Goal: Navigation & Orientation: Find specific page/section

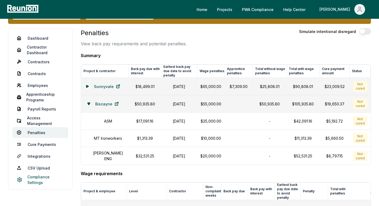
scroll to position [68, 0]
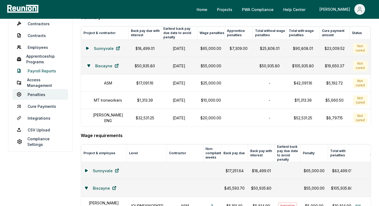
click at [41, 70] on link "Payroll Reports" at bounding box center [40, 70] width 55 height 11
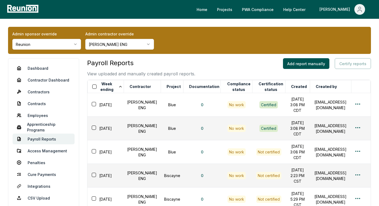
click at [144, 47] on html "Please visit us on your desktop We're working on making our marketplace mobile-…" at bounding box center [189, 198] width 379 height 396
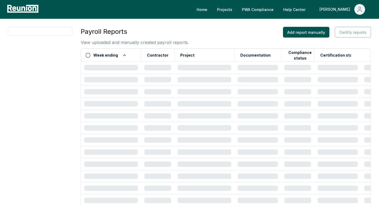
click at [199, 62] on td at bounding box center [204, 68] width 60 height 12
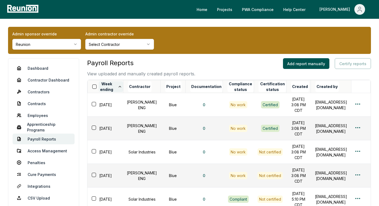
click at [117, 89] on button "Week ending" at bounding box center [111, 86] width 25 height 11
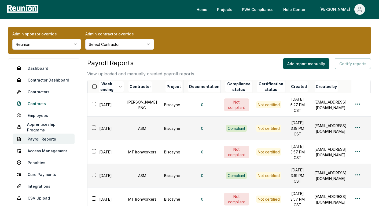
click at [32, 102] on link "Contracts" at bounding box center [44, 103] width 62 height 11
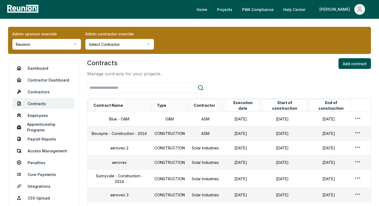
click at [126, 106] on th "Contract Name" at bounding box center [119, 105] width 64 height 13
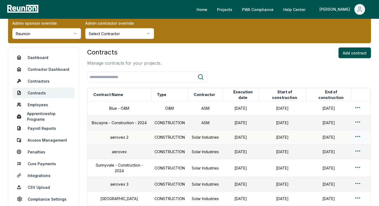
scroll to position [12, 0]
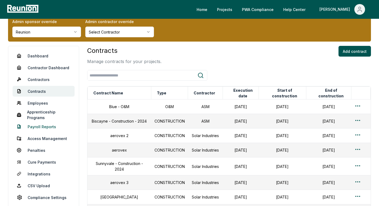
click at [45, 126] on link "Payroll Reports" at bounding box center [44, 126] width 62 height 11
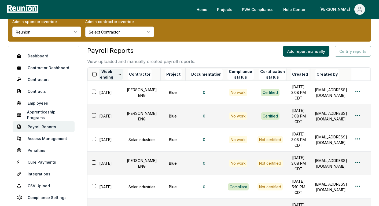
click at [119, 77] on button "Week ending" at bounding box center [111, 74] width 25 height 11
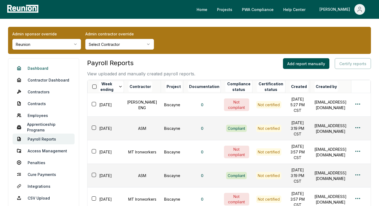
click at [41, 67] on link "Dashboard" at bounding box center [44, 68] width 62 height 11
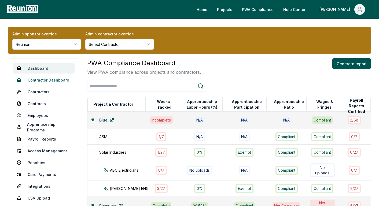
click at [38, 83] on link "Contractor Dashboard" at bounding box center [44, 79] width 62 height 11
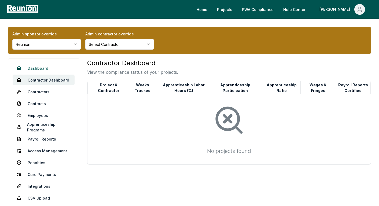
click at [40, 69] on link "Dashboard" at bounding box center [44, 68] width 62 height 11
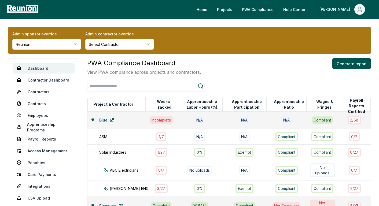
click at [94, 119] on icon at bounding box center [93, 120] width 2 height 2
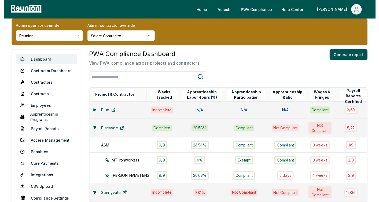
scroll to position [20, 0]
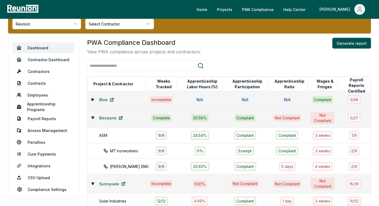
click at [93, 98] on icon at bounding box center [92, 99] width 3 height 3
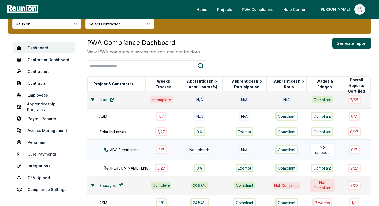
click at [104, 148] on icon at bounding box center [105, 149] width 3 height 3
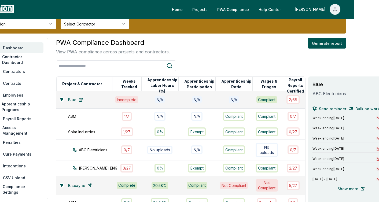
scroll to position [20, 25]
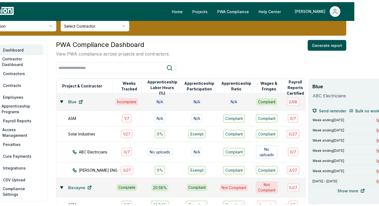
scroll to position [20, 0]
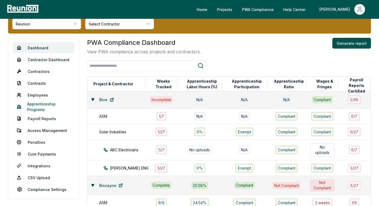
click at [36, 107] on link "Apprenticeship Programs" at bounding box center [44, 106] width 62 height 11
click at [45, 108] on link "Apprenticeship Programs" at bounding box center [44, 106] width 62 height 11
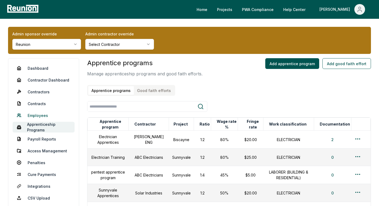
click at [41, 114] on link "Employees" at bounding box center [44, 115] width 62 height 11
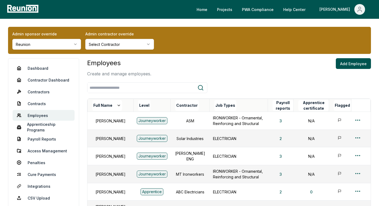
click at [141, 106] on th "Level" at bounding box center [151, 105] width 37 height 13
drag, startPoint x: 165, startPoint y: 106, endPoint x: 124, endPoint y: 106, distance: 41.8
click at [175, 106] on button "Contractor" at bounding box center [187, 105] width 24 height 11
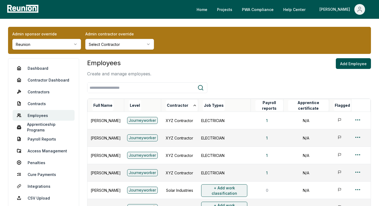
click at [157, 104] on th "Level" at bounding box center [142, 105] width 37 height 13
click at [155, 106] on th "Level" at bounding box center [142, 105] width 37 height 13
click at [122, 104] on th "Full Name" at bounding box center [105, 105] width 36 height 13
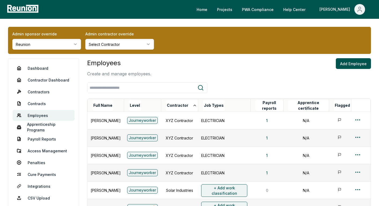
click at [120, 105] on th "Full Name" at bounding box center [105, 105] width 36 height 13
click at [113, 107] on th "Full Name" at bounding box center [105, 105] width 36 height 13
click at [166, 104] on th "Contractor" at bounding box center [179, 105] width 37 height 13
click at [150, 107] on th "Level" at bounding box center [142, 105] width 37 height 13
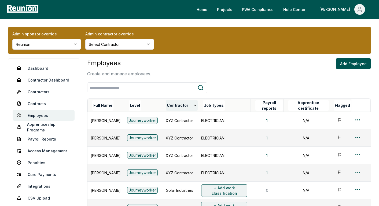
click at [194, 104] on icon at bounding box center [194, 105] width 4 height 4
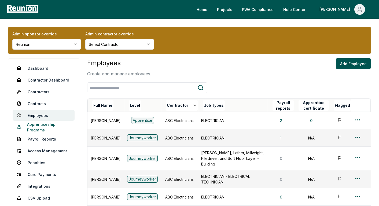
click at [34, 125] on link "Apprenticeship Programs" at bounding box center [44, 127] width 62 height 11
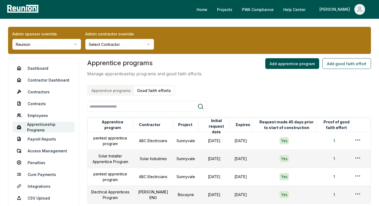
click at [153, 92] on button "Good faith efforts" at bounding box center [154, 90] width 40 height 9
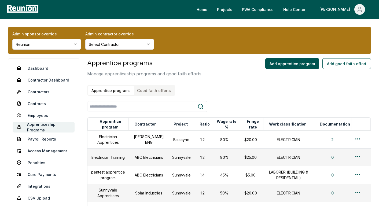
click at [104, 91] on button "Apprentice programs" at bounding box center [111, 90] width 46 height 9
click at [208, 103] on div at bounding box center [228, 106] width 283 height 11
click at [38, 69] on link "Dashboard" at bounding box center [44, 68] width 62 height 11
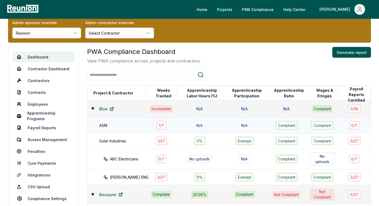
scroll to position [55, 0]
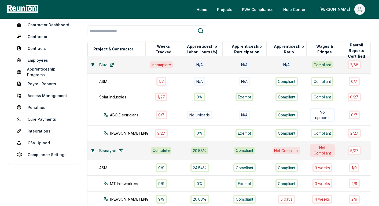
click at [93, 65] on button at bounding box center [93, 64] width 4 height 4
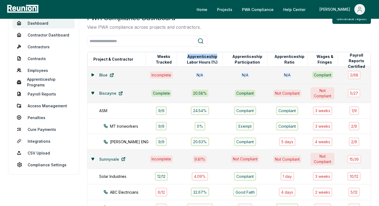
scroll to position [46, 0]
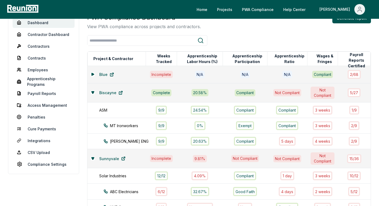
click at [224, 85] on td "Compliant" at bounding box center [245, 92] width 44 height 19
click at [201, 150] on td "9.81 %" at bounding box center [200, 158] width 46 height 19
click at [89, 90] on td "Biscayne" at bounding box center [116, 92] width 58 height 19
click at [92, 91] on icon at bounding box center [92, 92] width 3 height 3
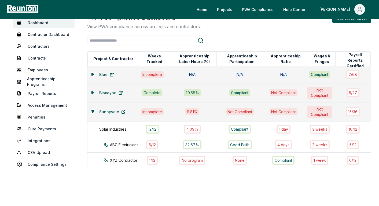
click at [92, 92] on icon at bounding box center [93, 92] width 2 height 2
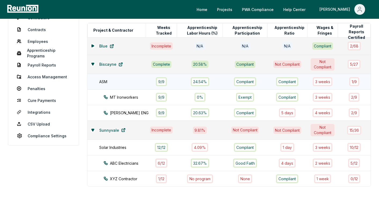
scroll to position [75, 0]
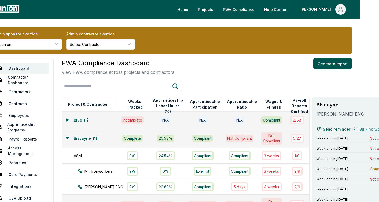
scroll to position [0, 20]
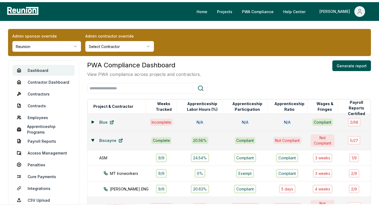
scroll to position [0, 0]
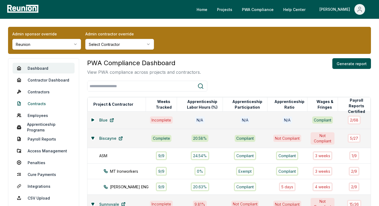
click at [39, 104] on link "Contracts" at bounding box center [44, 103] width 62 height 11
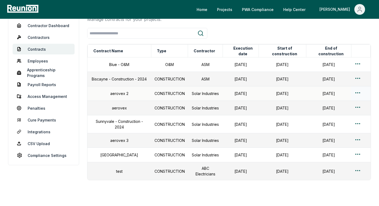
scroll to position [47, 0]
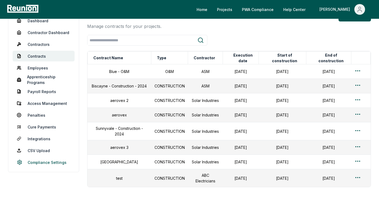
click at [40, 160] on link "Compliance Settings" at bounding box center [44, 162] width 62 height 11
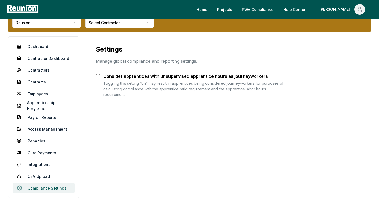
scroll to position [22, 0]
click at [37, 171] on link "CSV Upload" at bounding box center [44, 176] width 62 height 11
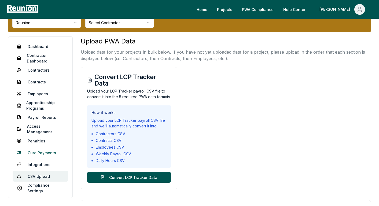
click at [37, 152] on link "Cure Payments" at bounding box center [40, 152] width 55 height 11
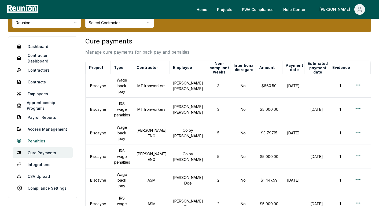
click at [33, 139] on link "Penalties" at bounding box center [43, 140] width 60 height 11
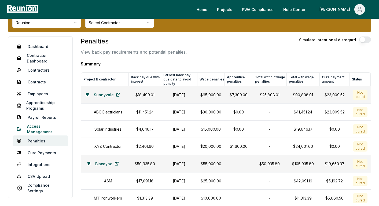
click at [33, 127] on link "Access Management" at bounding box center [40, 129] width 55 height 11
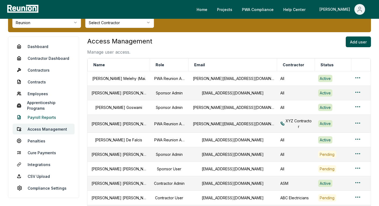
click at [42, 116] on link "Payroll Reports" at bounding box center [44, 117] width 62 height 11
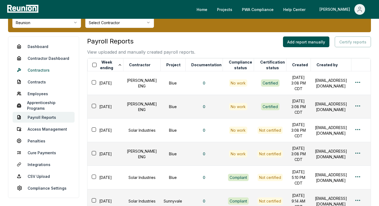
click at [33, 69] on link "Contractors" at bounding box center [44, 70] width 62 height 11
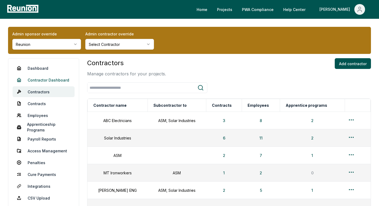
click at [55, 79] on link "Contractor Dashboard" at bounding box center [44, 79] width 62 height 11
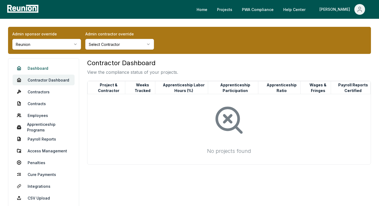
click at [38, 69] on link "Dashboard" at bounding box center [44, 68] width 62 height 11
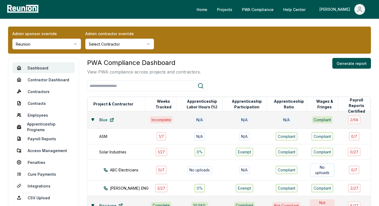
scroll to position [1, 0]
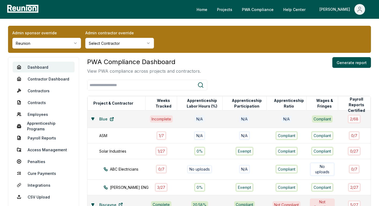
click at [94, 118] on button at bounding box center [93, 119] width 4 height 4
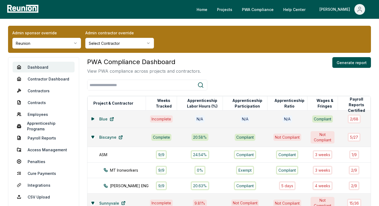
click at [92, 119] on button at bounding box center [93, 119] width 4 height 4
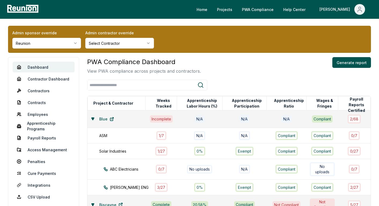
click at [92, 119] on button at bounding box center [93, 119] width 4 height 4
